Goal: Information Seeking & Learning: Check status

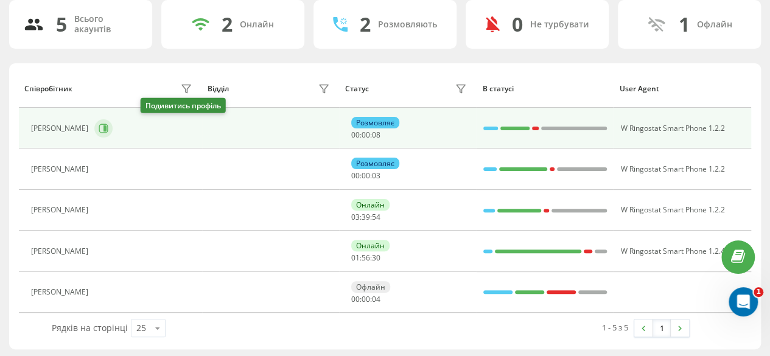
click at [106, 128] on icon at bounding box center [104, 128] width 3 height 6
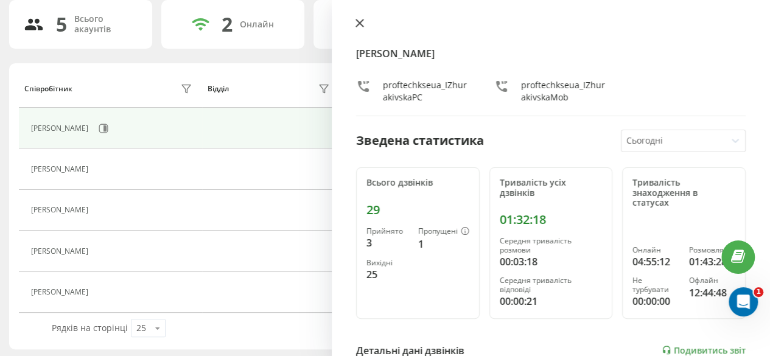
click at [361, 19] on icon at bounding box center [359, 23] width 9 height 9
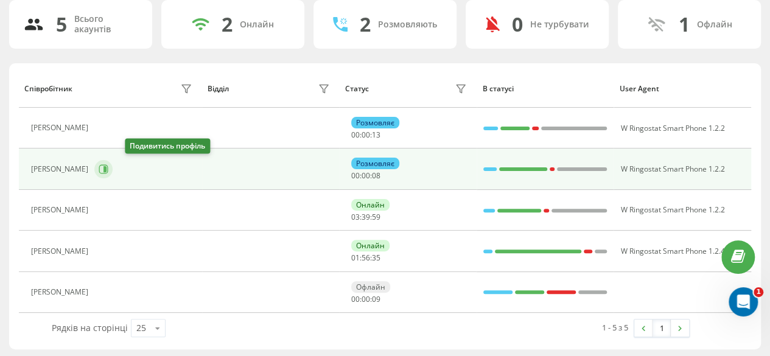
click at [108, 165] on icon at bounding box center [104, 169] width 10 height 10
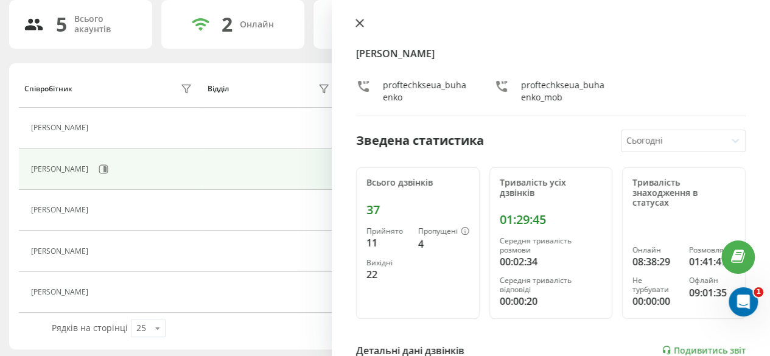
click at [356, 21] on icon at bounding box center [359, 22] width 7 height 7
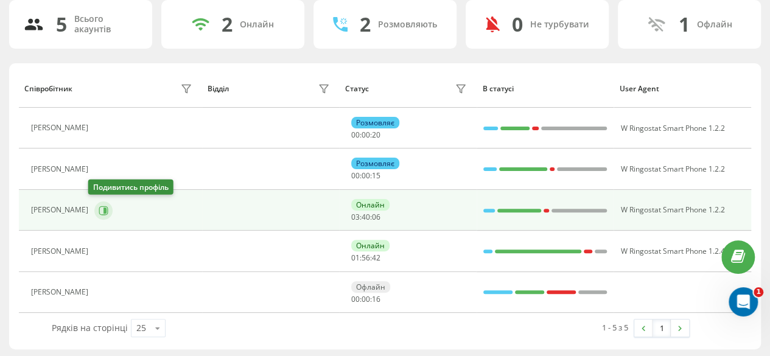
click at [101, 203] on button at bounding box center [103, 210] width 18 height 18
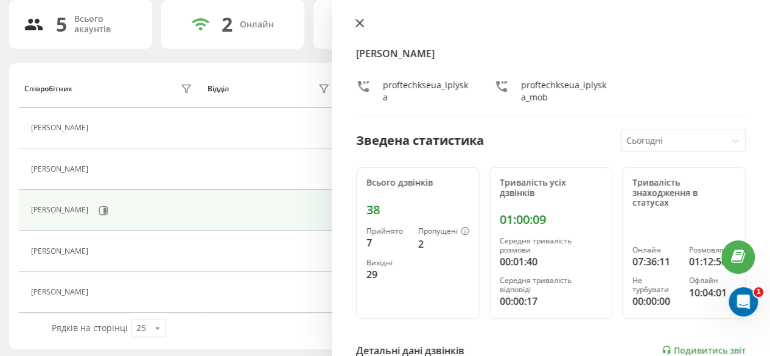
click at [360, 24] on icon at bounding box center [359, 22] width 7 height 7
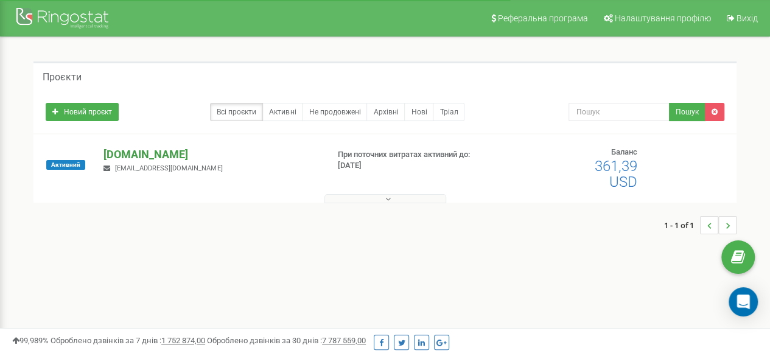
click at [151, 159] on p "[DOMAIN_NAME]" at bounding box center [210, 155] width 214 height 16
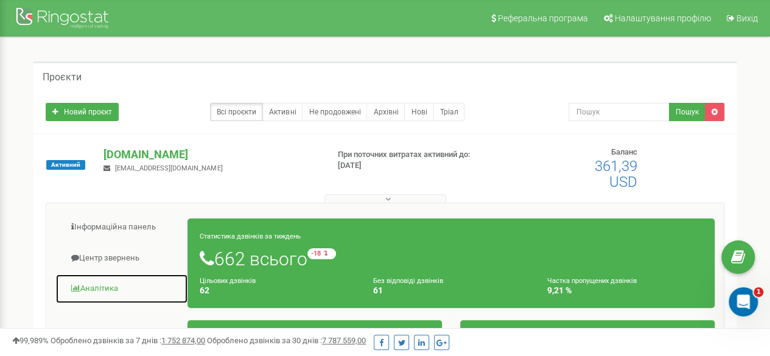
click at [95, 287] on link "Аналiтика" at bounding box center [121, 289] width 133 height 30
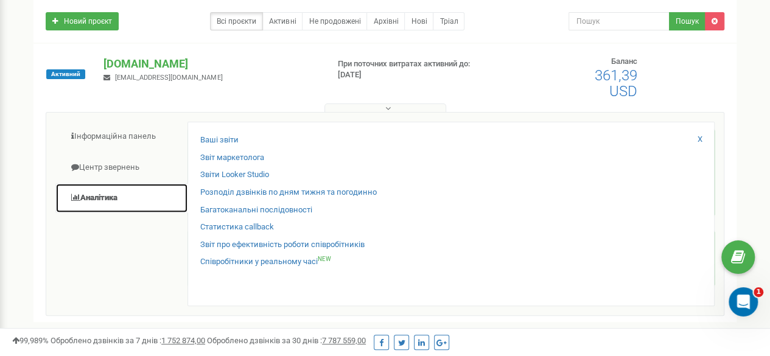
scroll to position [96, 0]
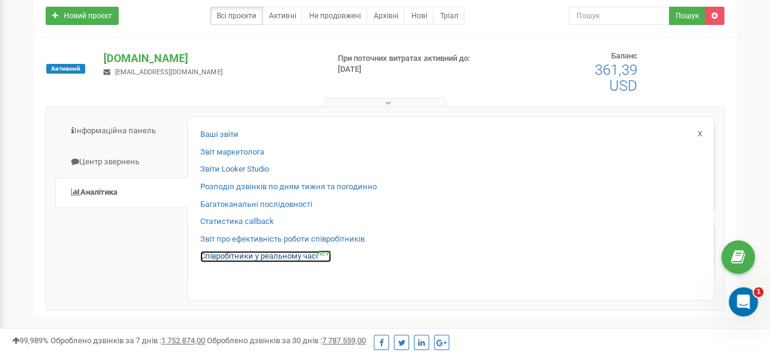
click at [275, 257] on link "Співробітники у реальному часі NEW" at bounding box center [265, 257] width 131 height 12
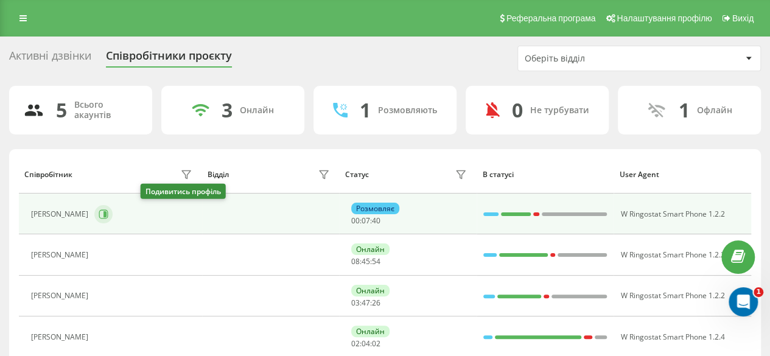
click at [106, 214] on icon at bounding box center [104, 214] width 3 height 6
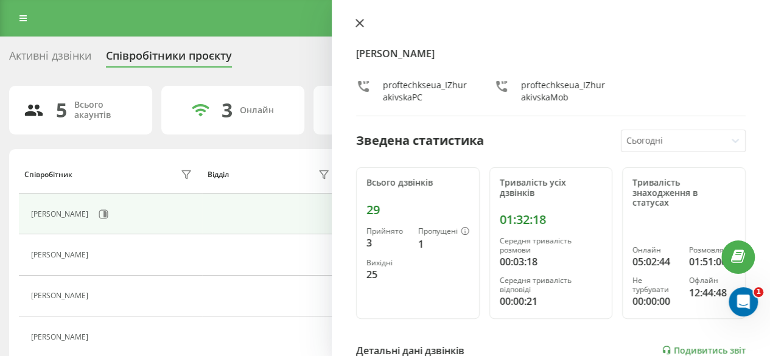
click at [360, 21] on icon at bounding box center [359, 23] width 9 height 9
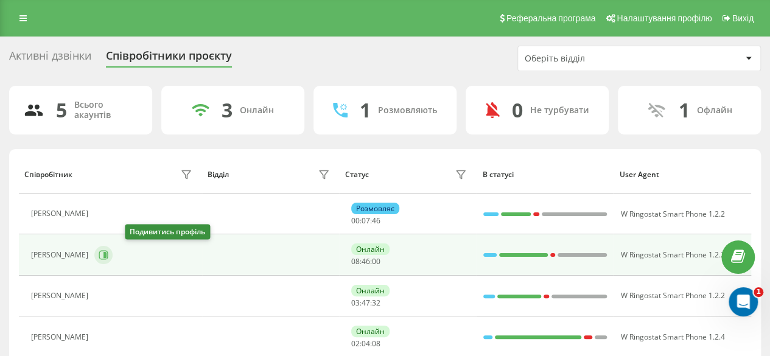
click at [113, 255] on button at bounding box center [103, 255] width 18 height 18
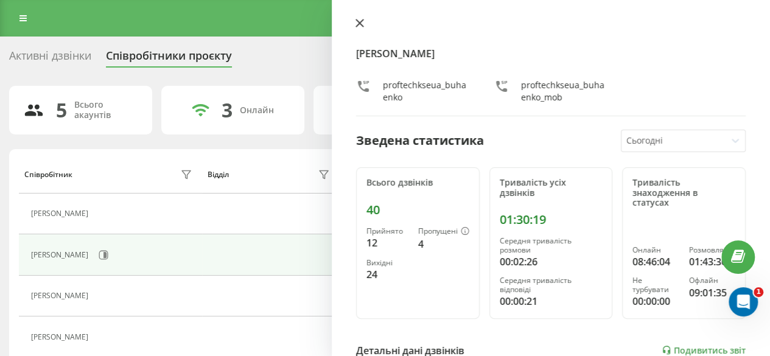
click at [357, 24] on icon at bounding box center [359, 23] width 9 height 9
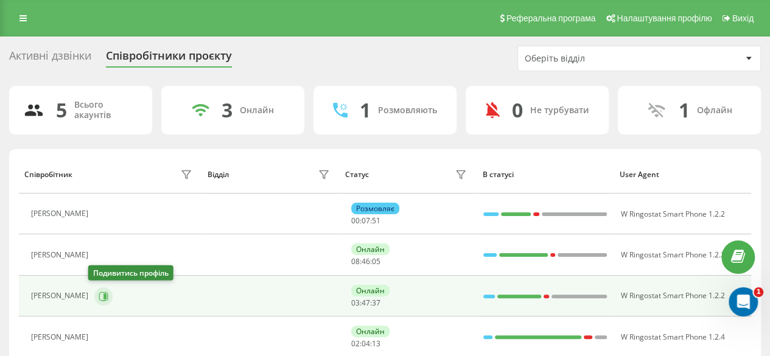
click at [99, 298] on icon at bounding box center [104, 296] width 10 height 10
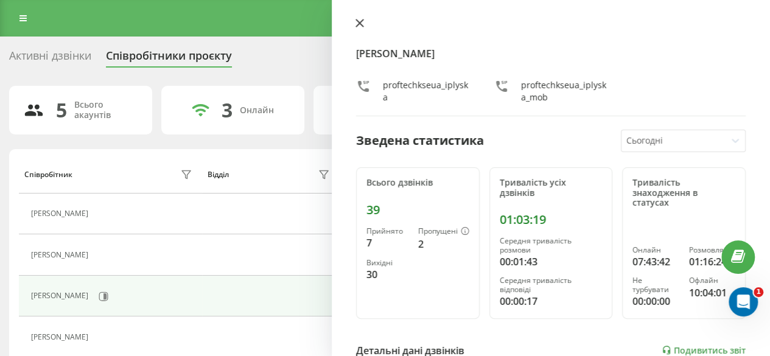
click at [359, 21] on icon at bounding box center [359, 23] width 9 height 9
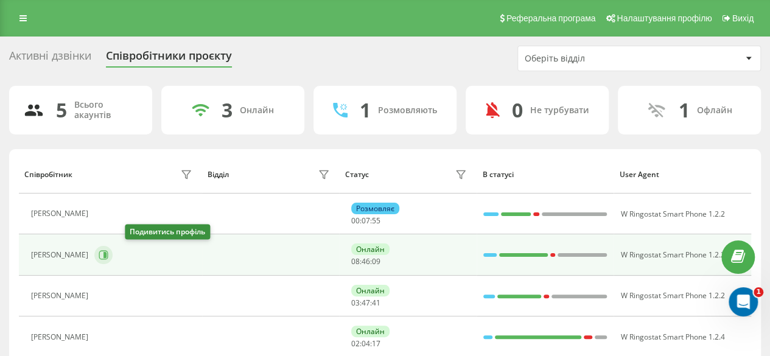
click at [108, 251] on icon at bounding box center [103, 255] width 9 height 9
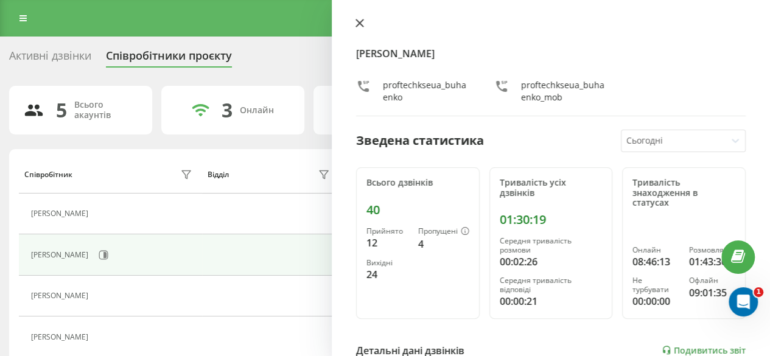
click at [361, 23] on icon at bounding box center [359, 23] width 9 height 9
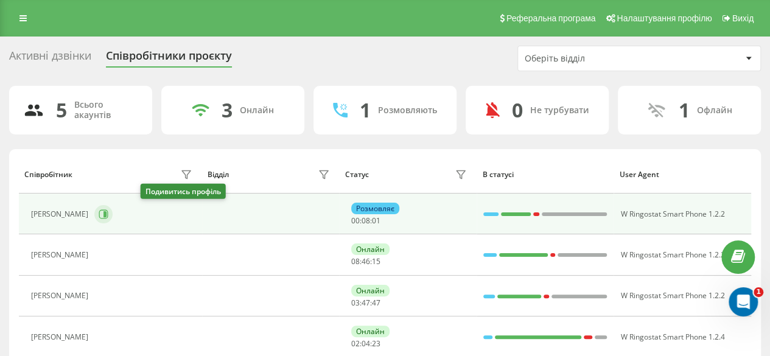
click at [108, 209] on icon at bounding box center [103, 213] width 9 height 9
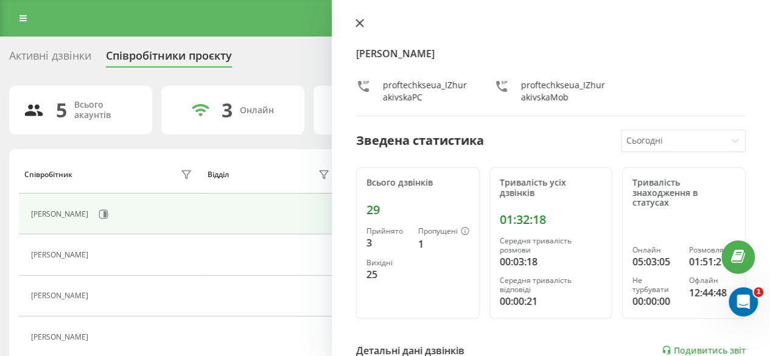
click at [365, 21] on button at bounding box center [360, 24] width 16 height 12
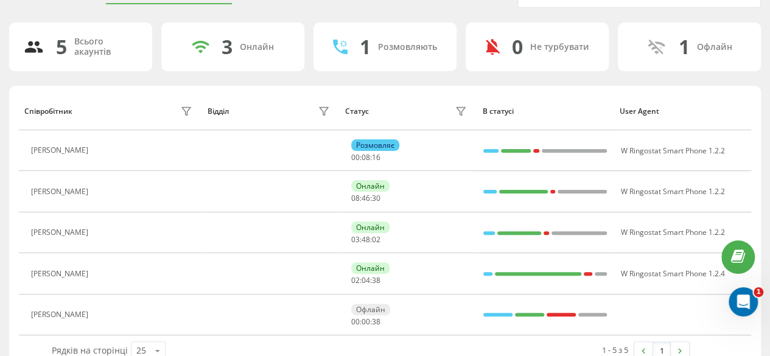
scroll to position [86, 0]
